Goal: Task Accomplishment & Management: Manage account settings

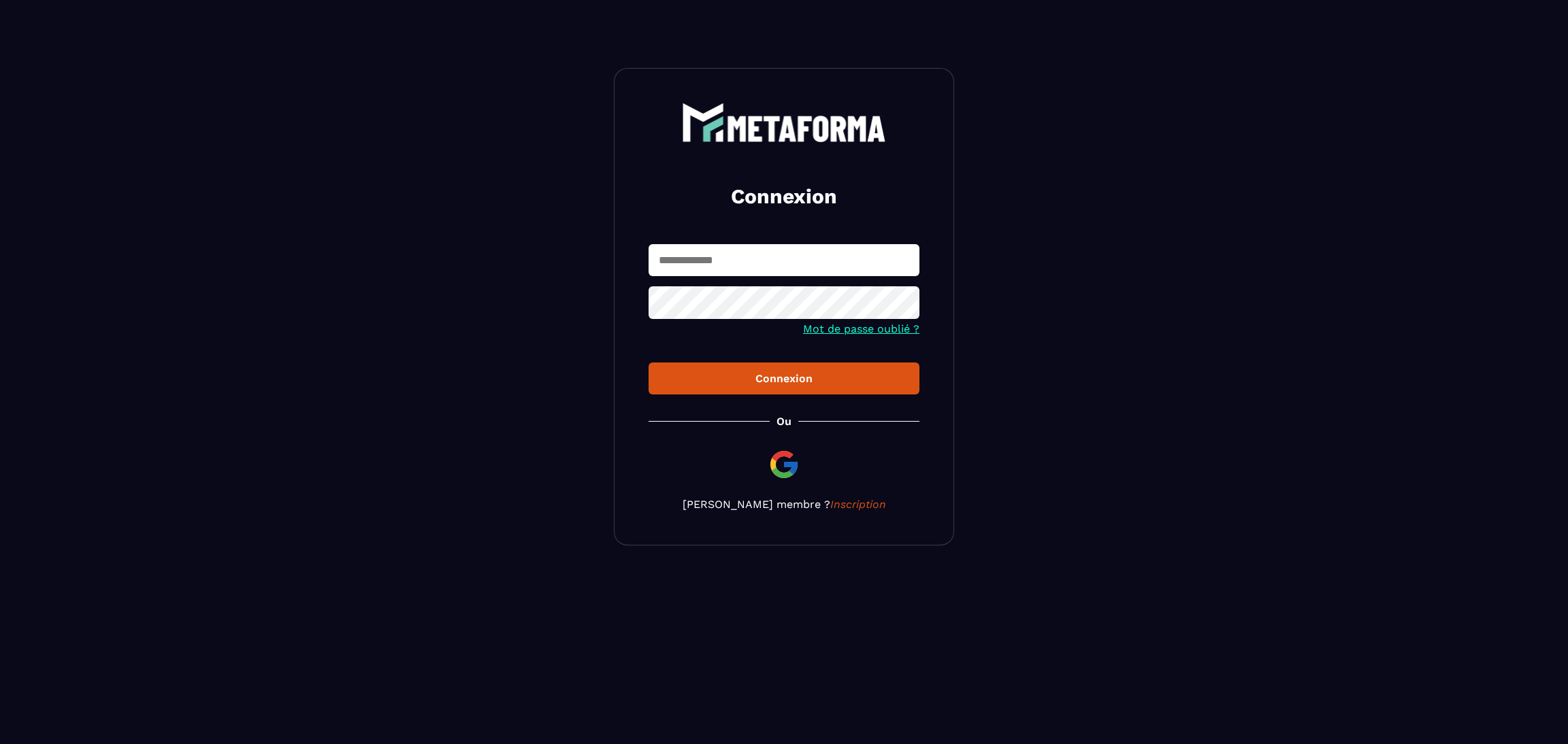
click at [768, 468] on img at bounding box center [784, 464] width 33 height 33
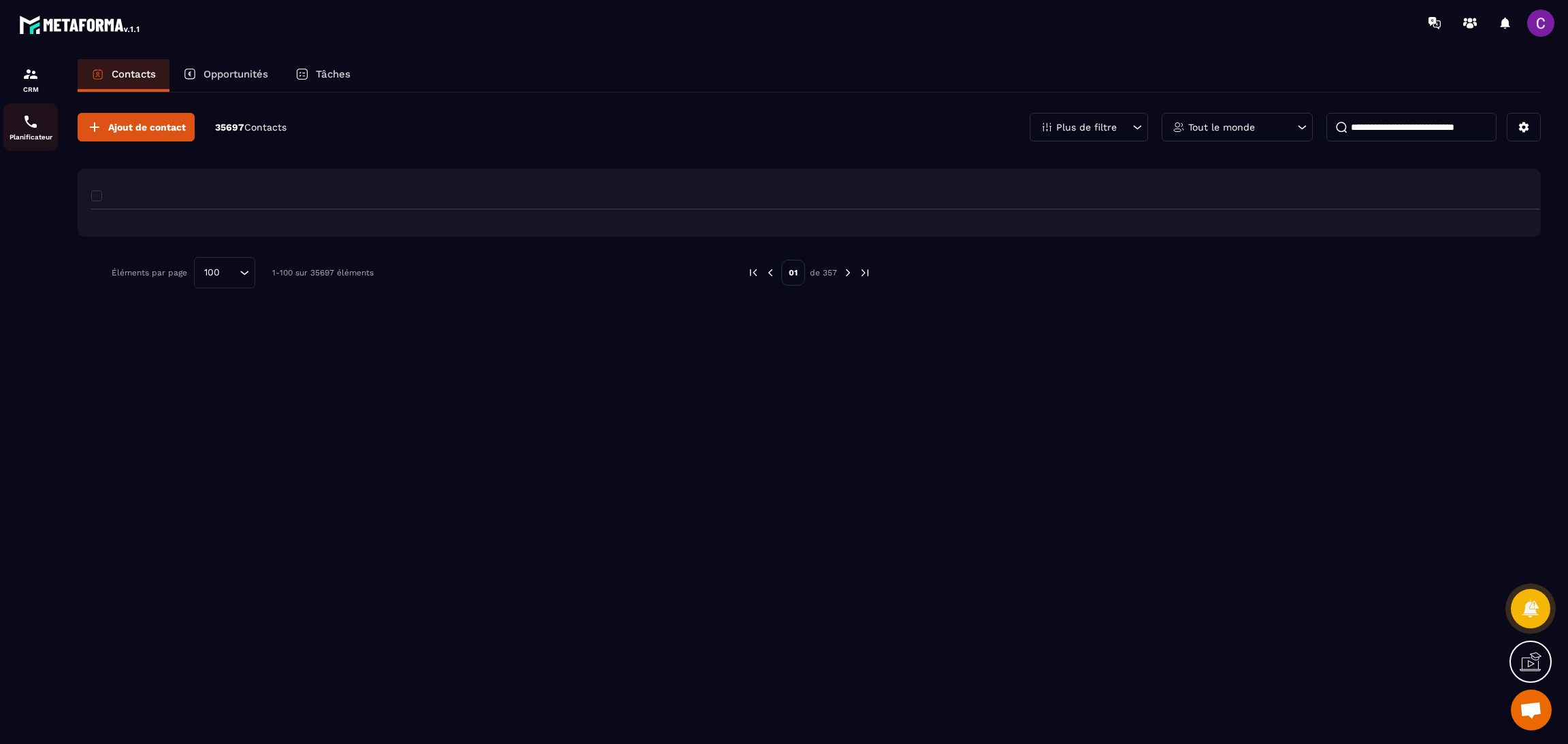
click at [25, 123] on img at bounding box center [31, 121] width 16 height 16
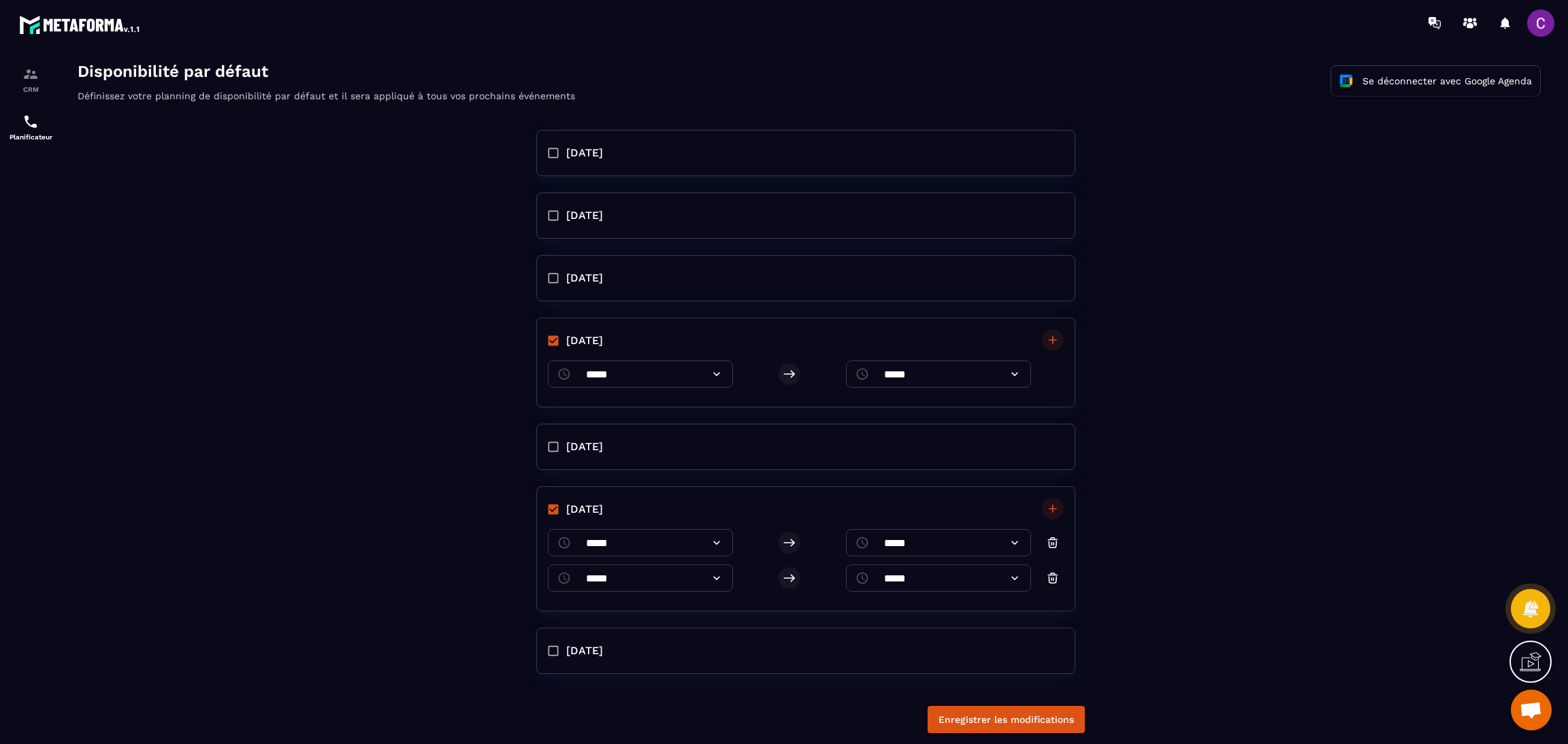
scroll to position [7, 0]
click at [944, 727] on button "Enregistrer les modifications" at bounding box center [1006, 719] width 157 height 27
click at [1189, 433] on div "monday tuesday wednesday thursday ​ ***** ​ ​ ***** ​ friday saturday ​ ***** ​…" at bounding box center [809, 404] width 1491 height 571
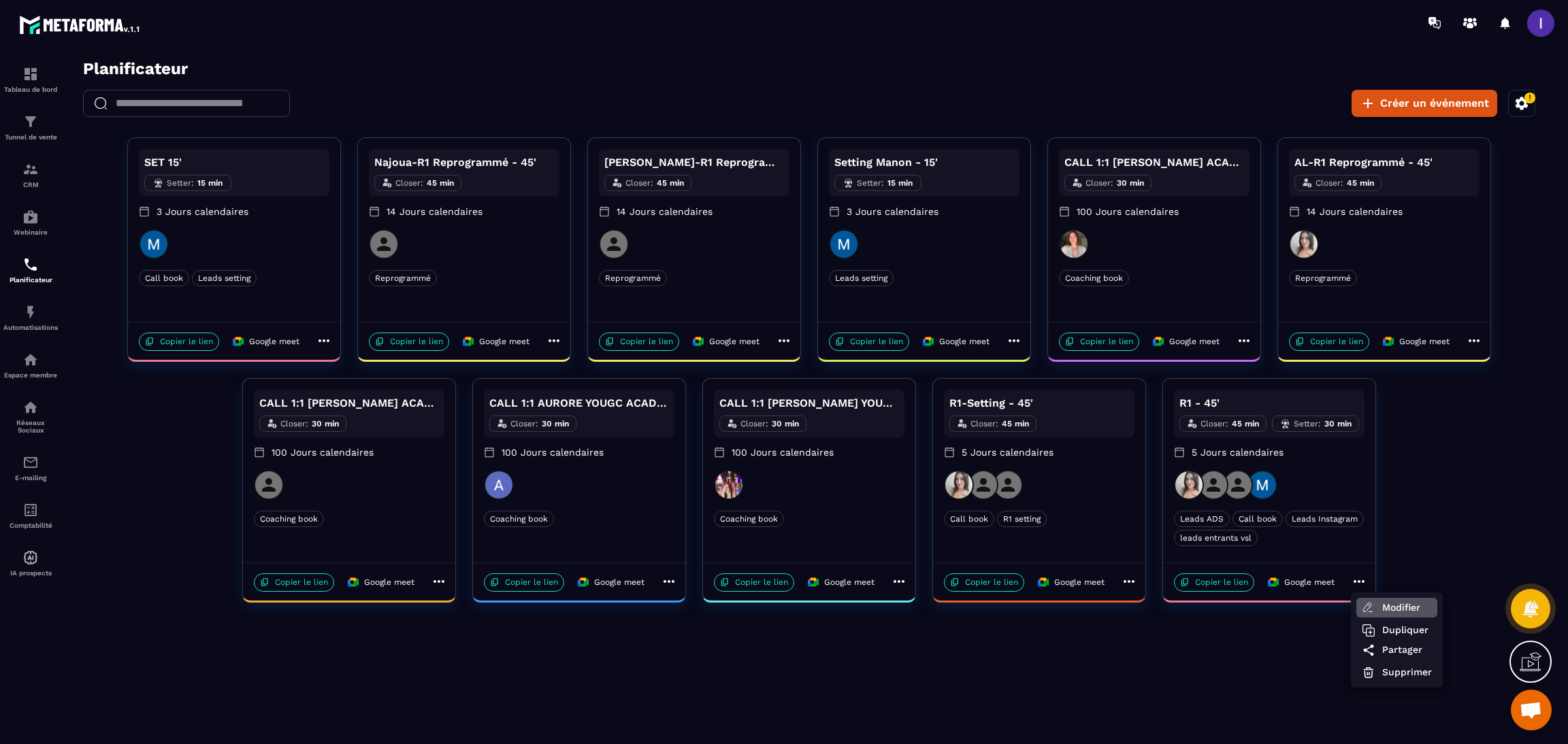
click at [1394, 606] on span "Modifier" at bounding box center [1407, 608] width 49 height 15
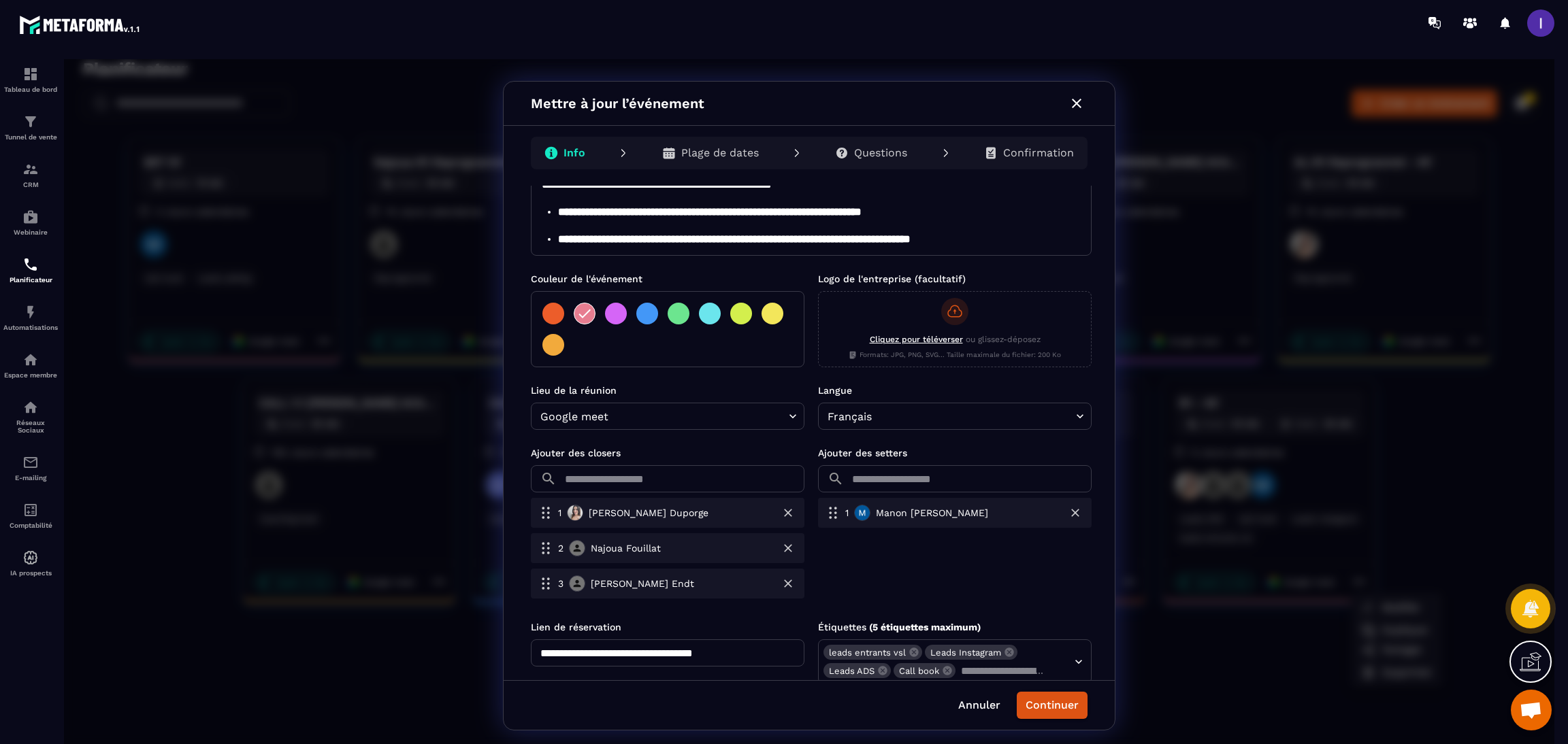
scroll to position [204, 0]
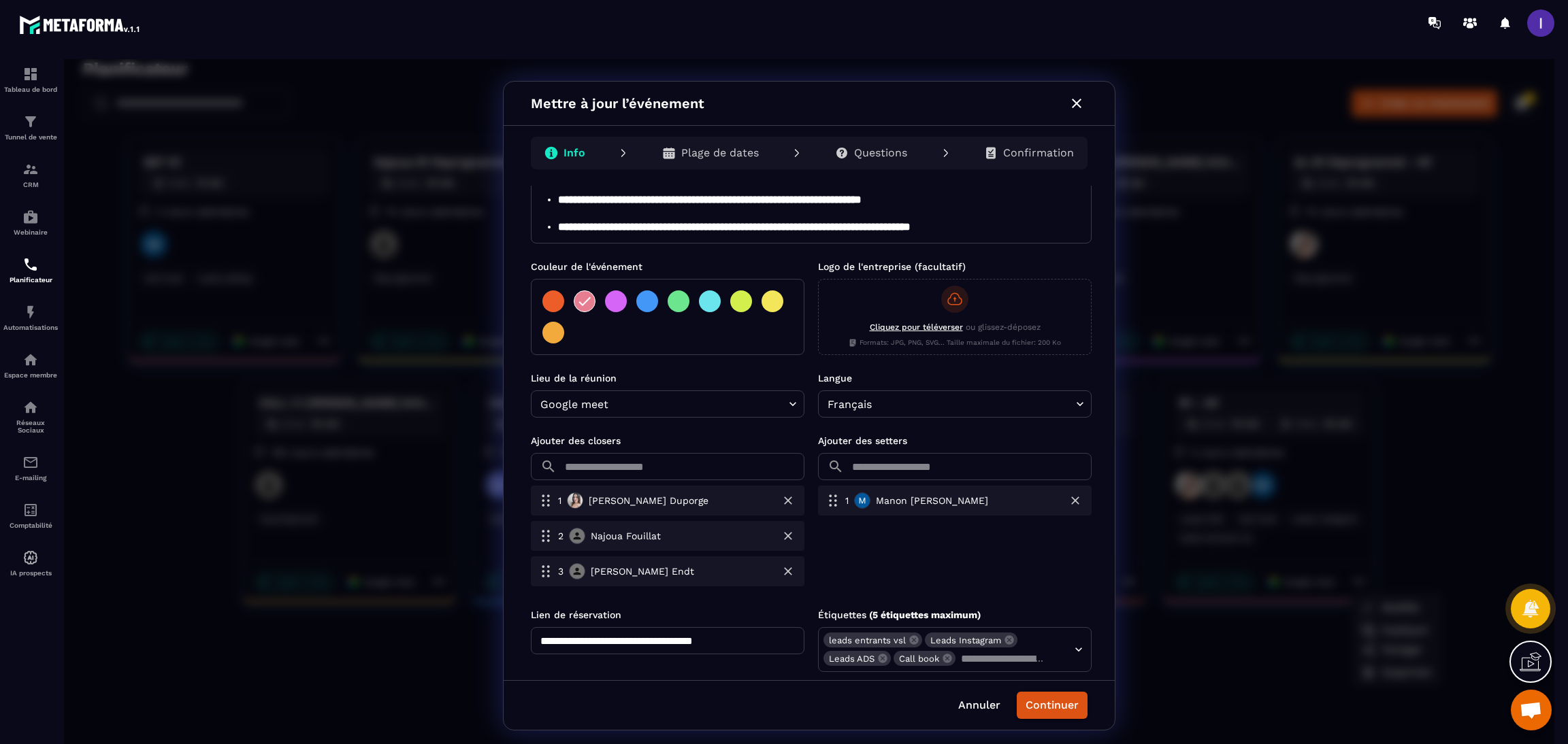
click at [655, 477] on input "text" at bounding box center [683, 466] width 242 height 27
type input "***"
click at [1040, 714] on div at bounding box center [809, 405] width 1491 height 693
click at [1027, 151] on p "Confirmation" at bounding box center [1038, 153] width 71 height 14
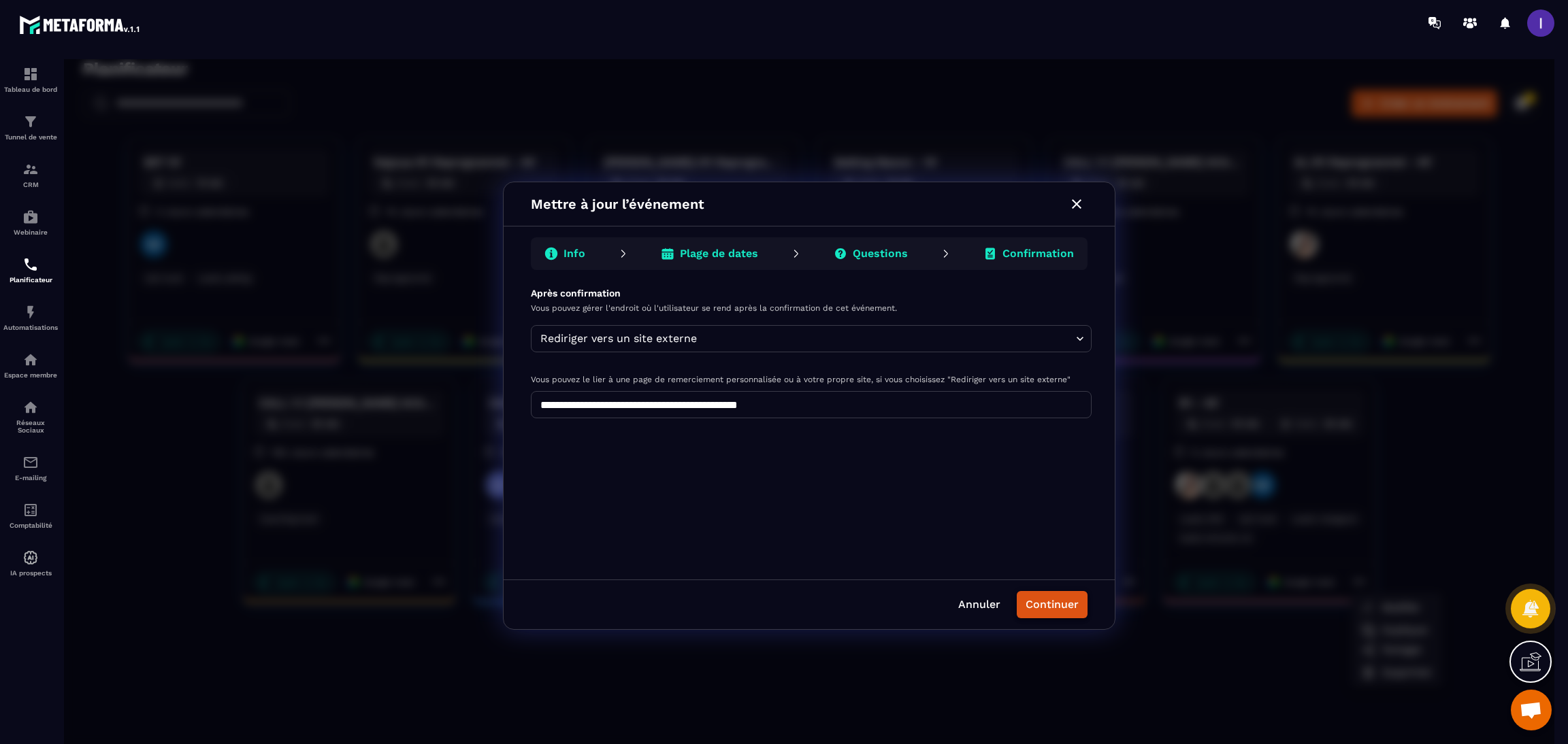
click at [1059, 601] on button "Continuer" at bounding box center [1052, 604] width 71 height 27
